Goal: Task Accomplishment & Management: Use online tool/utility

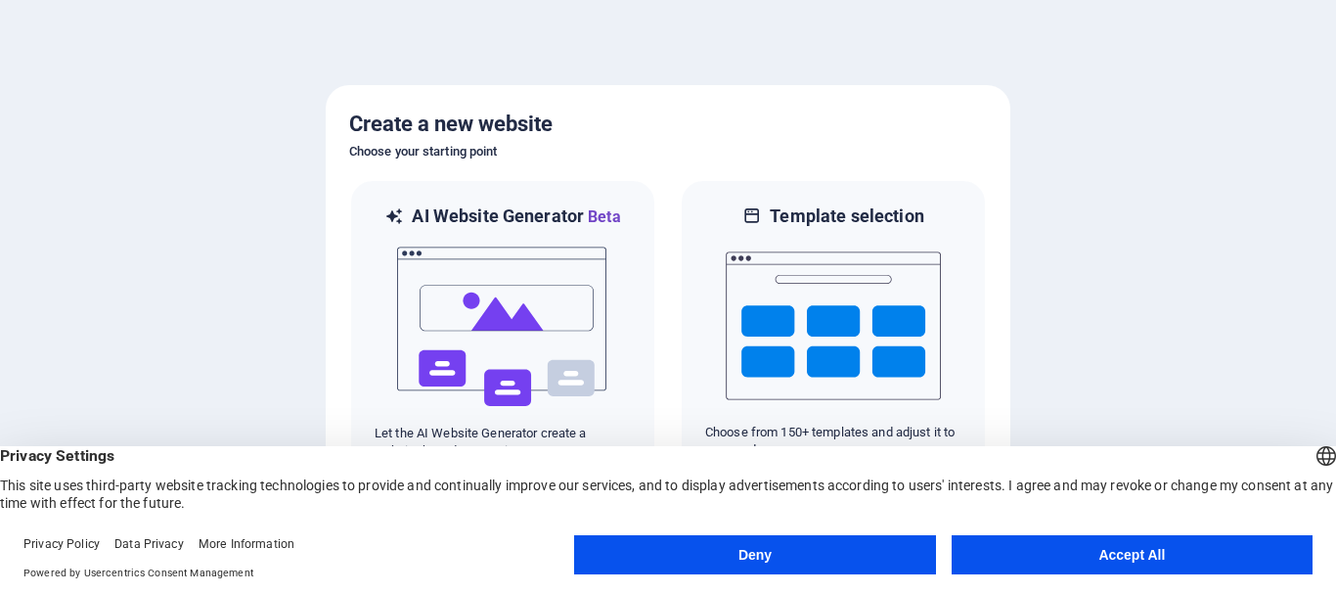
click at [860, 548] on button "Deny" at bounding box center [754, 554] width 361 height 39
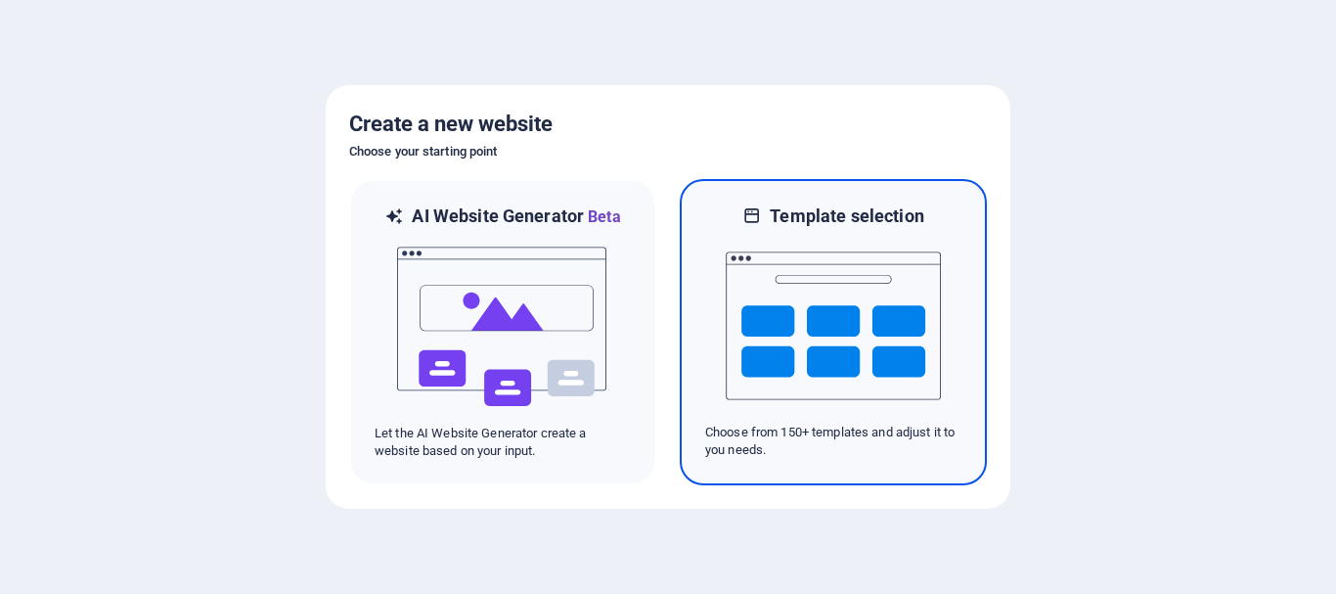
click at [708, 293] on div at bounding box center [833, 326] width 256 height 196
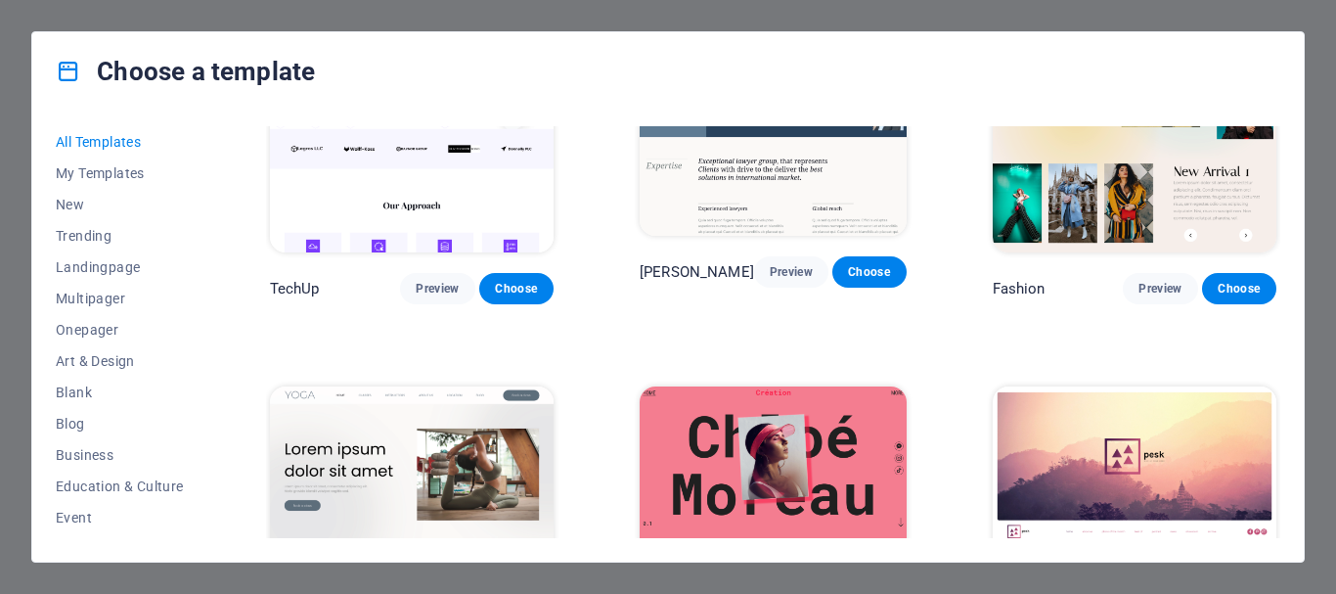
scroll to position [6239, 0]
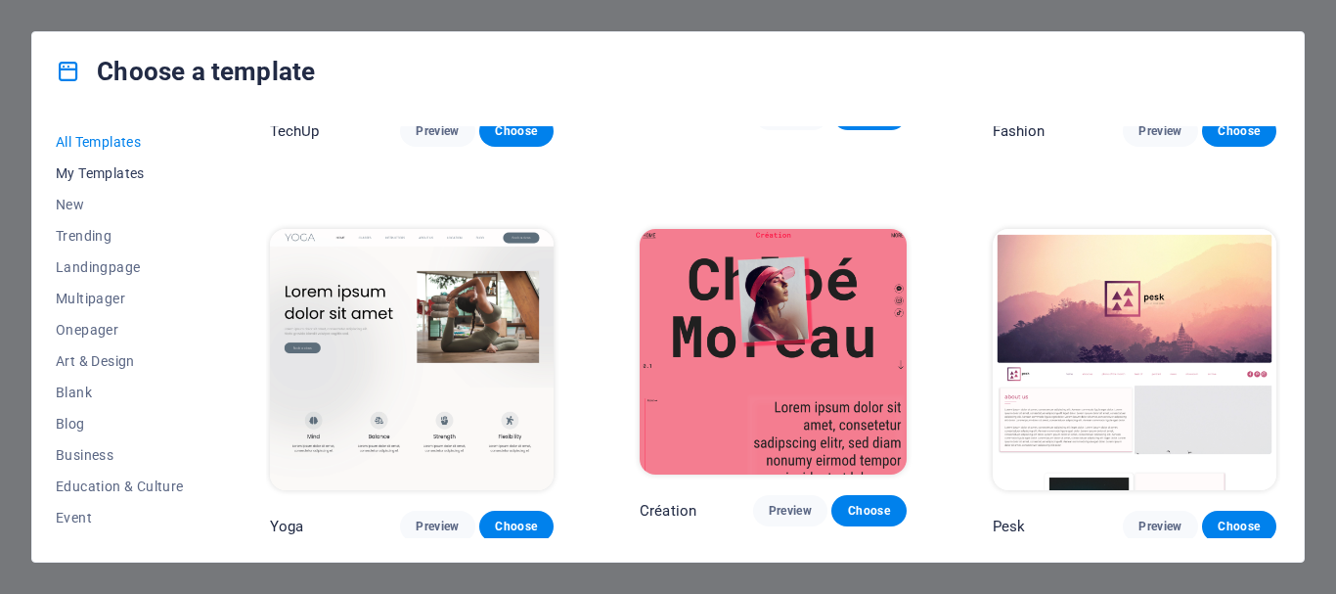
click at [119, 170] on span "My Templates" at bounding box center [120, 173] width 128 height 16
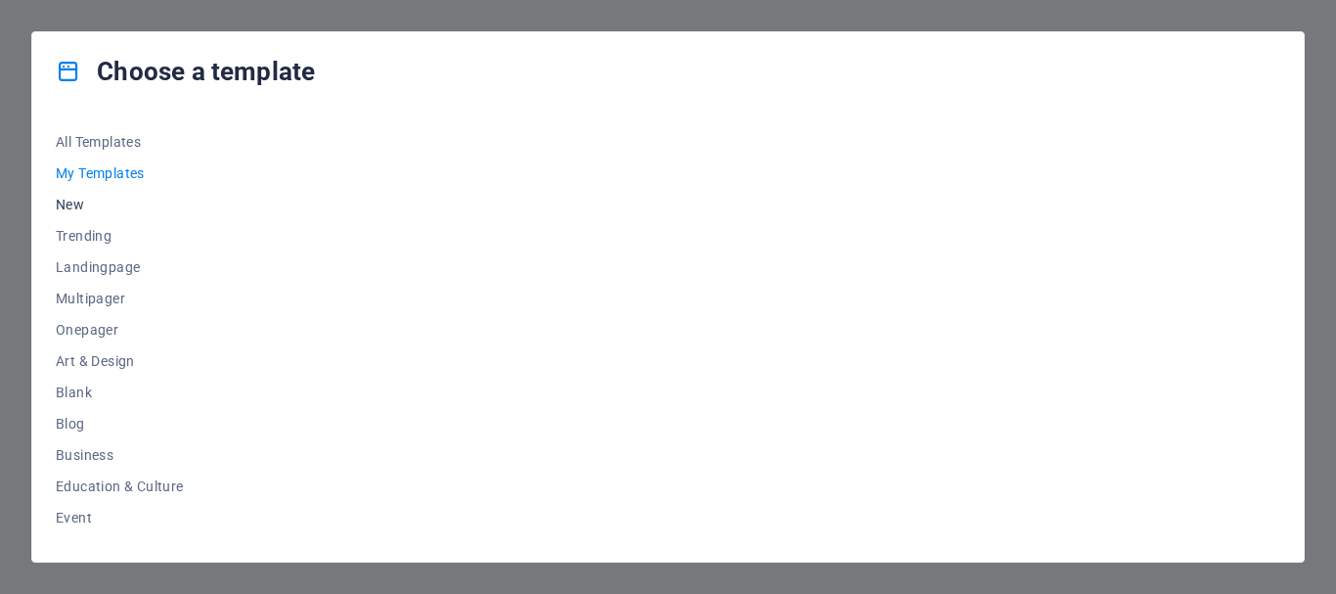
click at [72, 202] on span "New" at bounding box center [120, 205] width 128 height 16
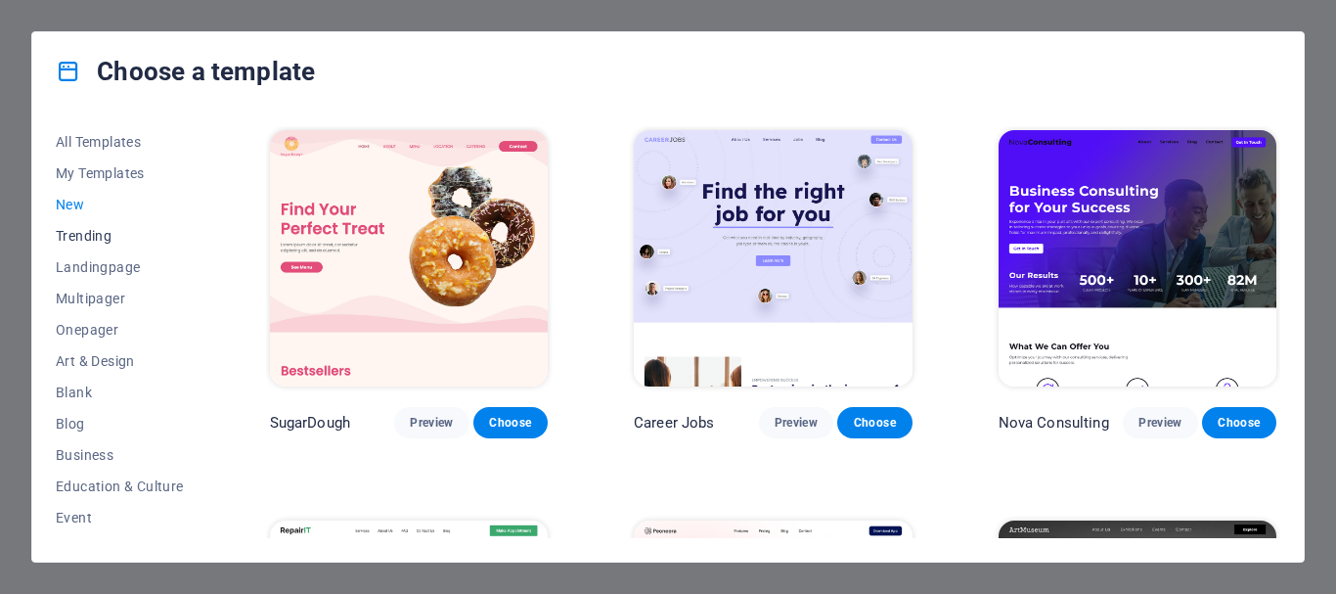
click at [87, 237] on span "Trending" at bounding box center [120, 236] width 128 height 16
